Goal: Task Accomplishment & Management: Manage account settings

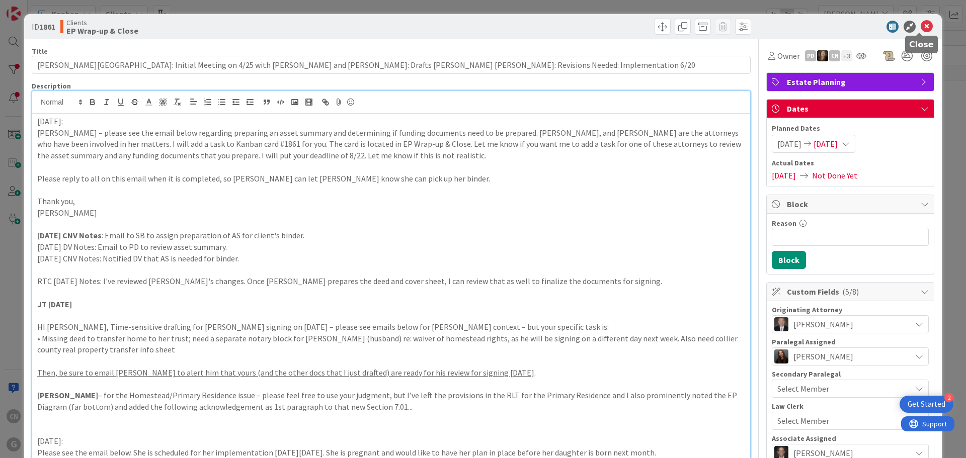
click at [921, 26] on icon at bounding box center [927, 27] width 12 height 12
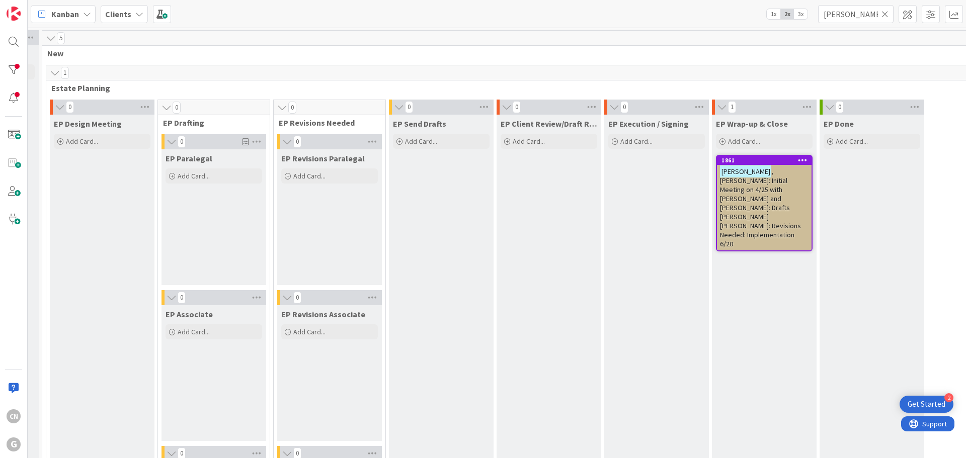
click at [758, 197] on span ", [PERSON_NAME]: Initial Meeting on 4/25 with [PERSON_NAME] and [PERSON_NAME]: …" at bounding box center [760, 208] width 81 height 82
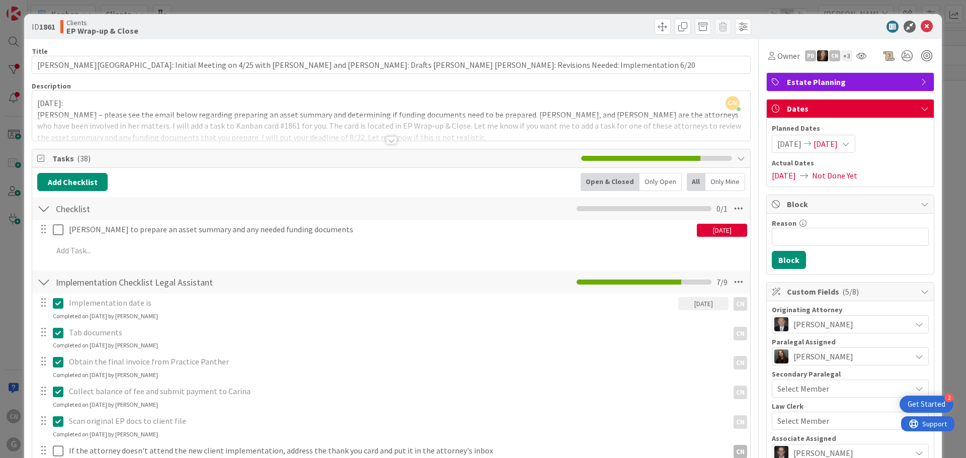
click at [386, 142] on div at bounding box center [391, 140] width 11 height 8
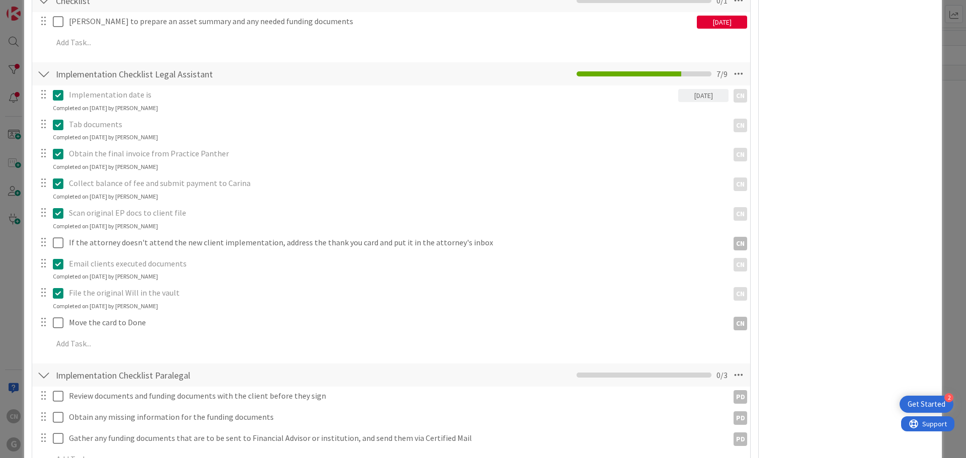
scroll to position [1006, 0]
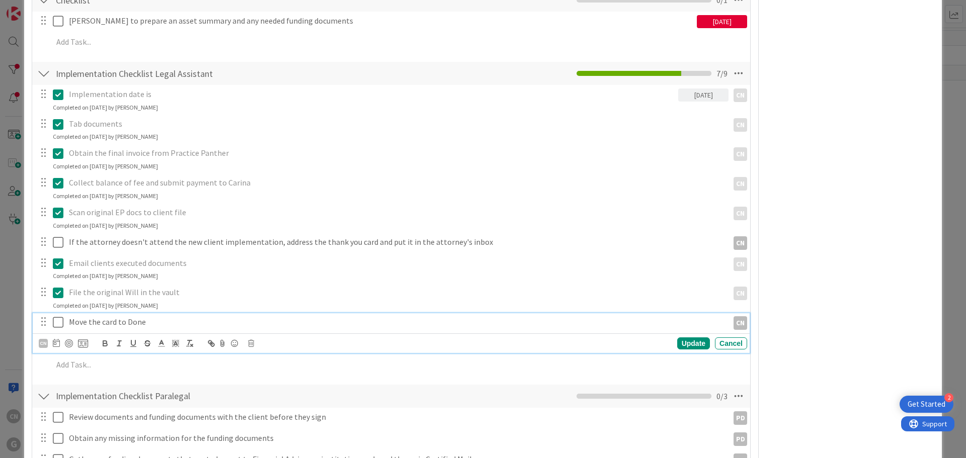
click at [59, 323] on icon at bounding box center [58, 323] width 11 height 12
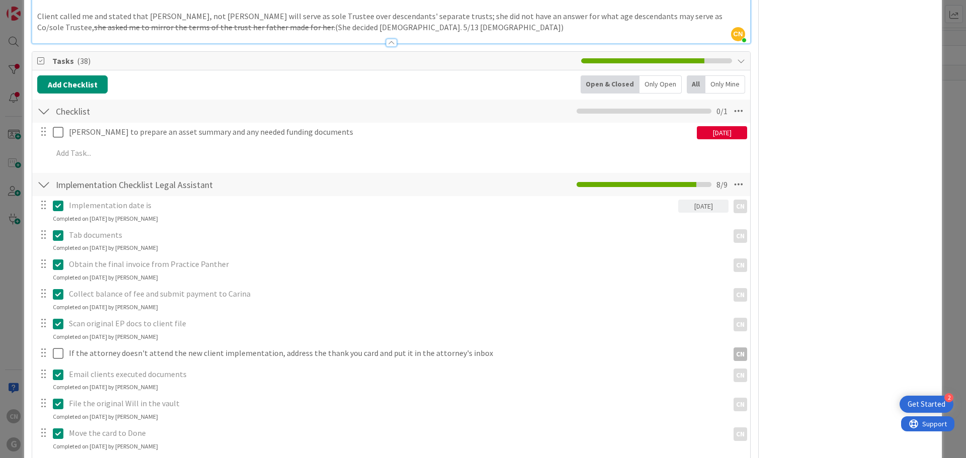
scroll to position [1007, 0]
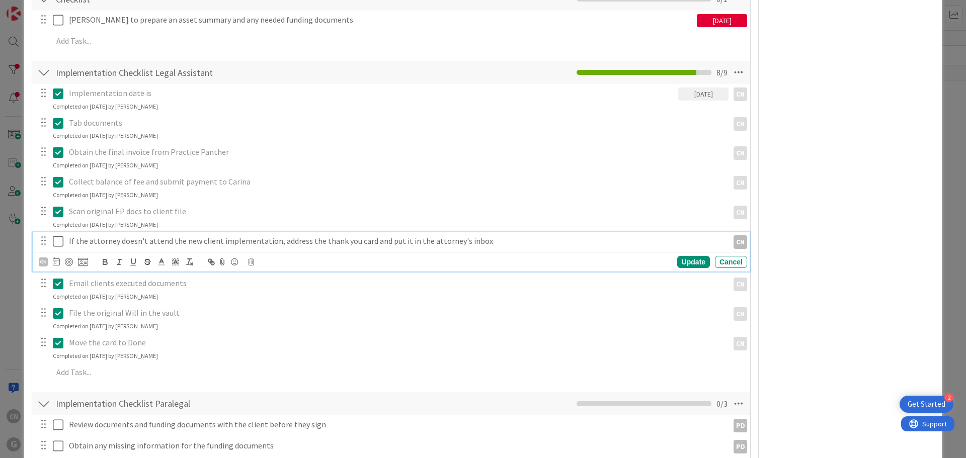
click at [62, 245] on icon at bounding box center [58, 242] width 11 height 12
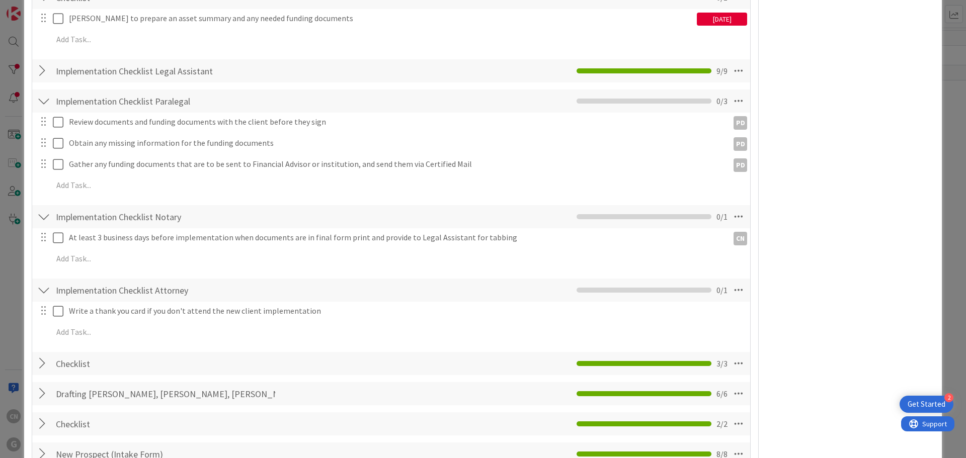
scroll to position [1007, 0]
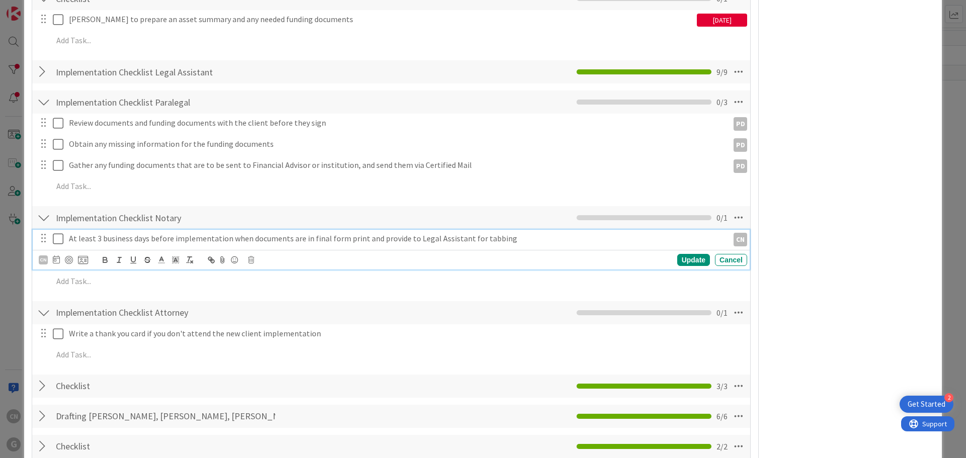
click at [58, 241] on icon at bounding box center [58, 239] width 11 height 12
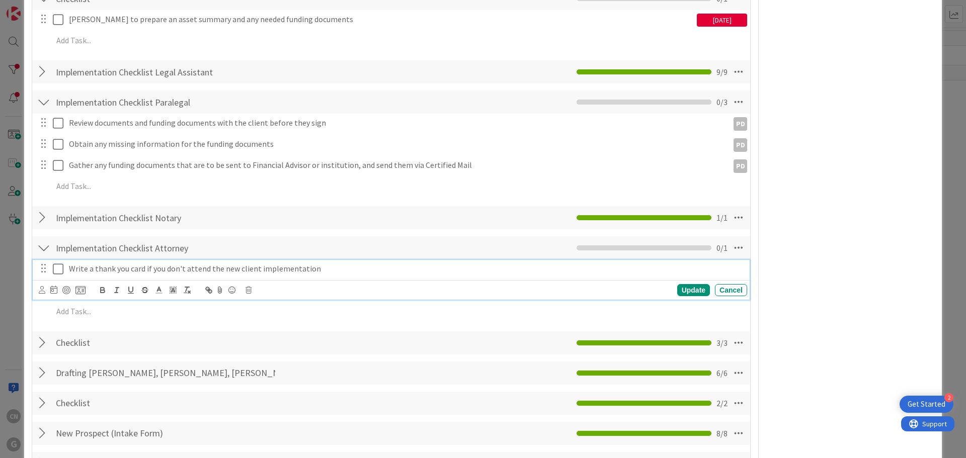
click at [60, 272] on icon at bounding box center [58, 269] width 11 height 12
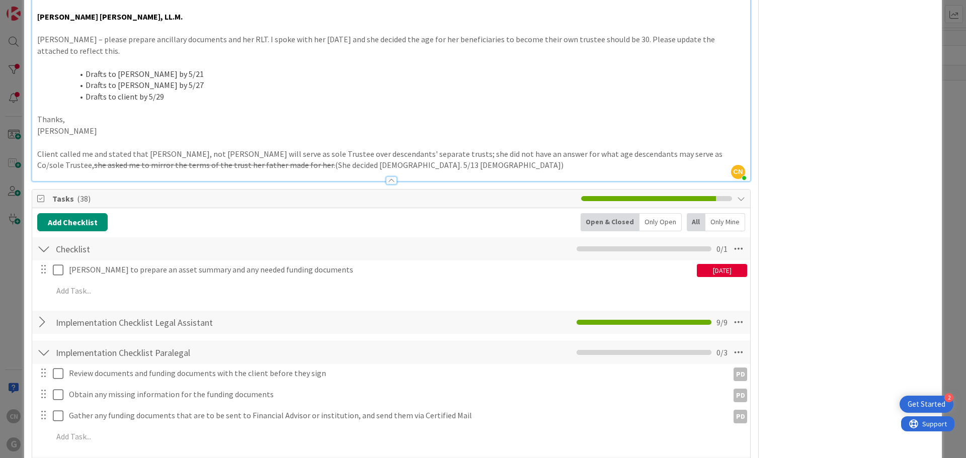
scroll to position [756, 0]
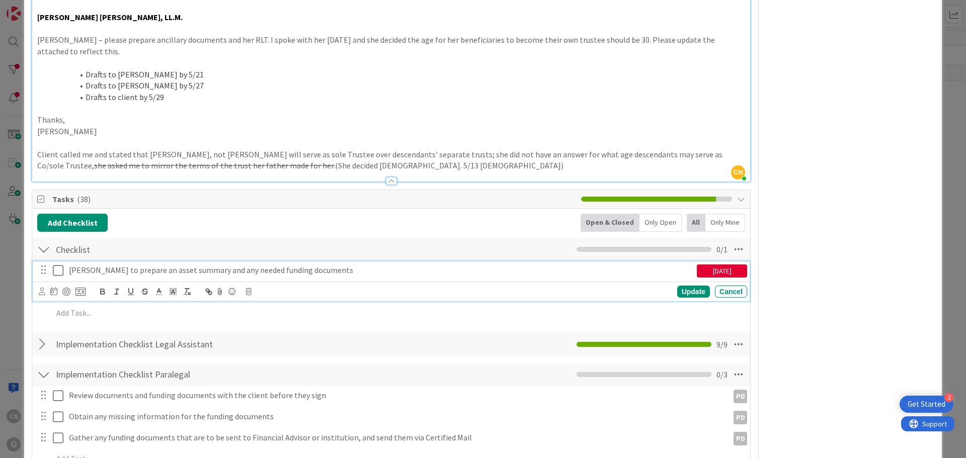
click at [609, 271] on p "[PERSON_NAME] to prepare an asset summary and any needed funding documents" at bounding box center [381, 271] width 624 height 12
click at [42, 295] on icon at bounding box center [42, 292] width 7 height 8
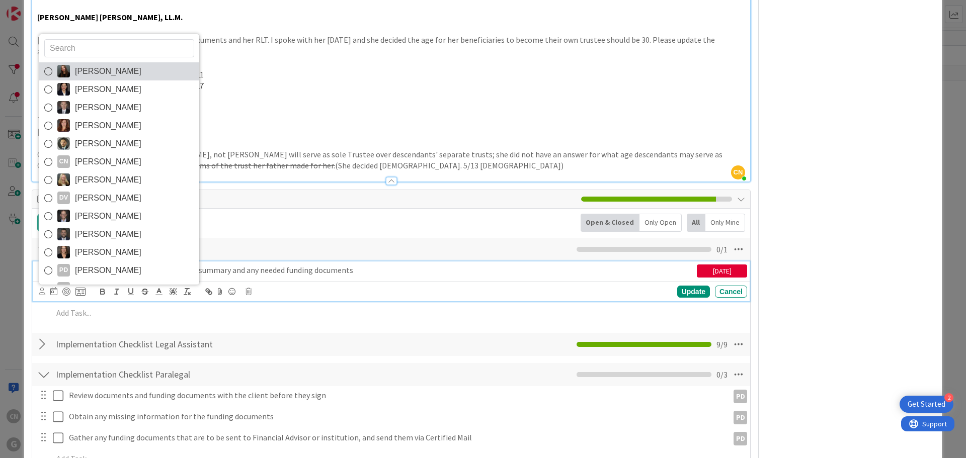
click at [98, 75] on span "[PERSON_NAME]" at bounding box center [108, 71] width 66 height 15
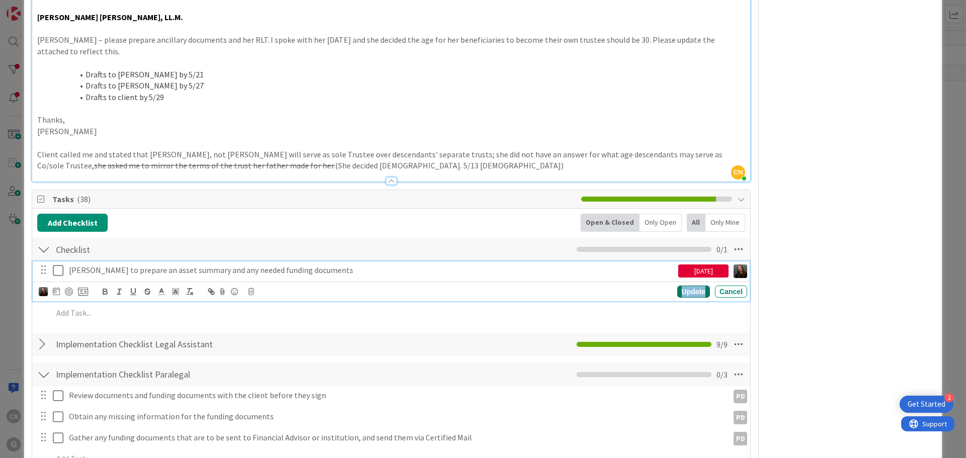
click at [689, 295] on div "Update" at bounding box center [693, 292] width 33 height 12
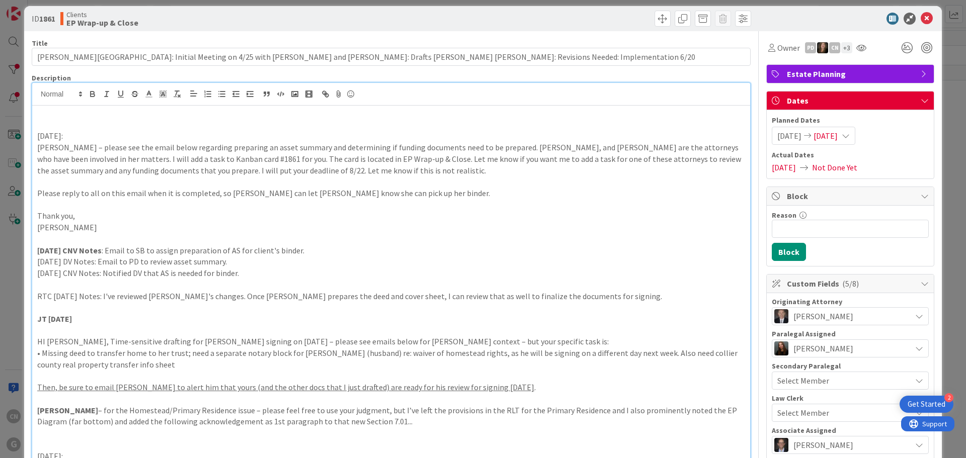
scroll to position [0, 0]
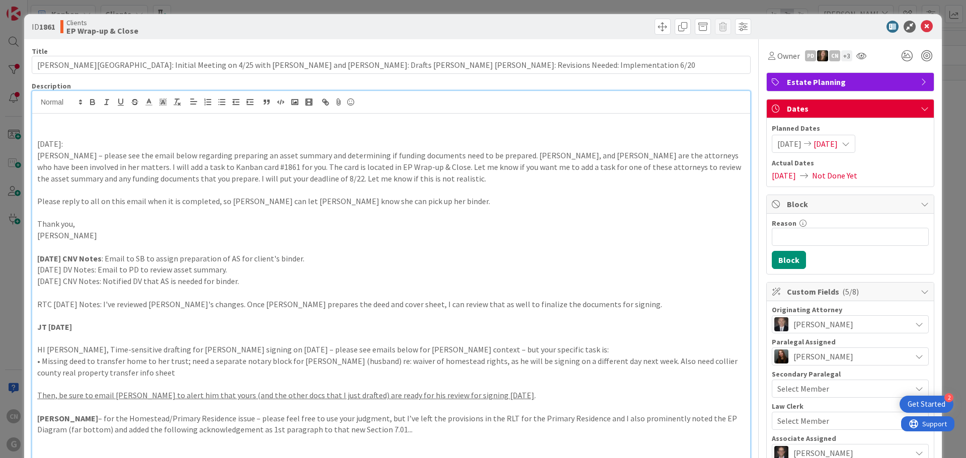
click at [51, 127] on p at bounding box center [391, 133] width 708 height 12
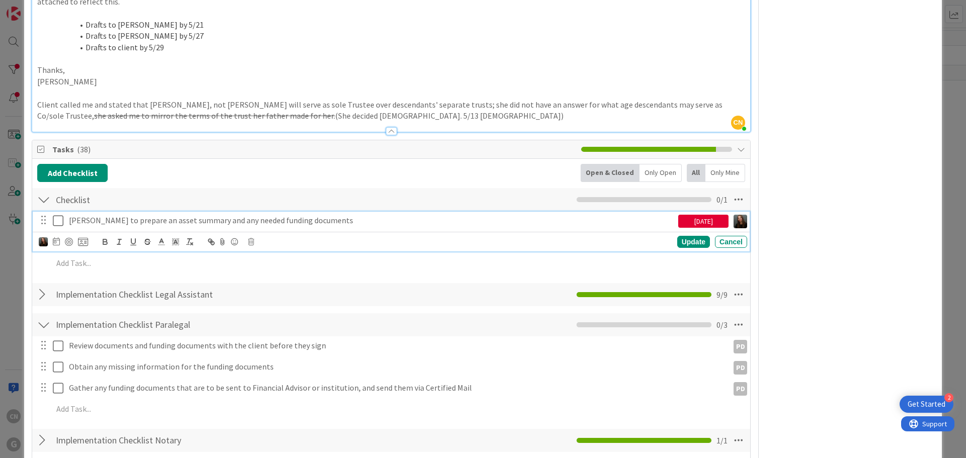
scroll to position [805, 0]
click at [61, 220] on icon at bounding box center [58, 221] width 11 height 12
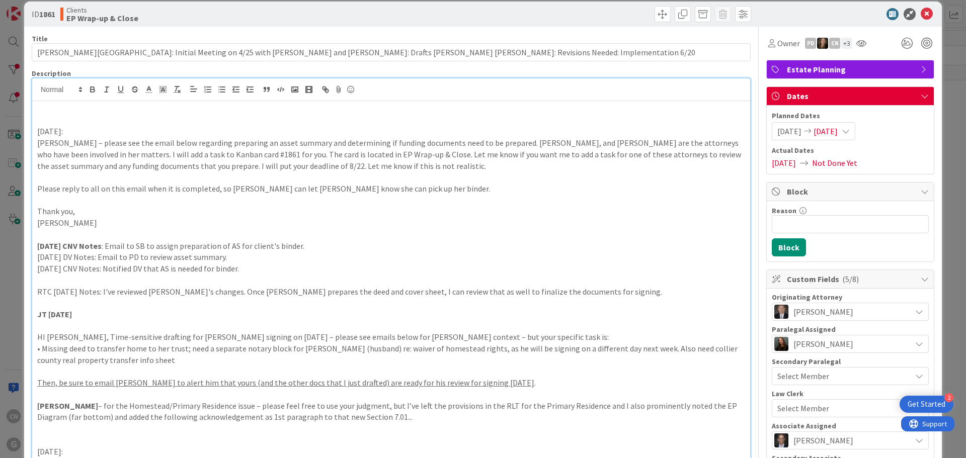
scroll to position [0, 0]
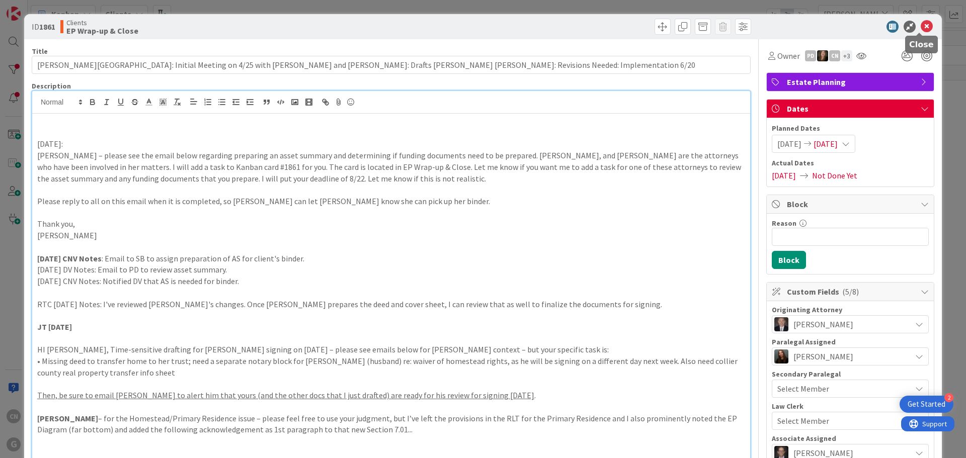
click at [921, 29] on icon at bounding box center [927, 27] width 12 height 12
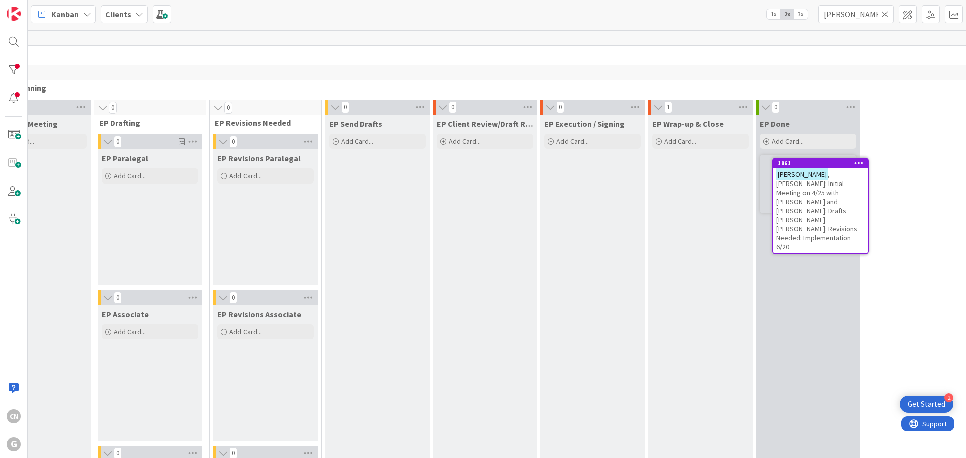
scroll to position [0, 173]
